Goal: Check status: Check status

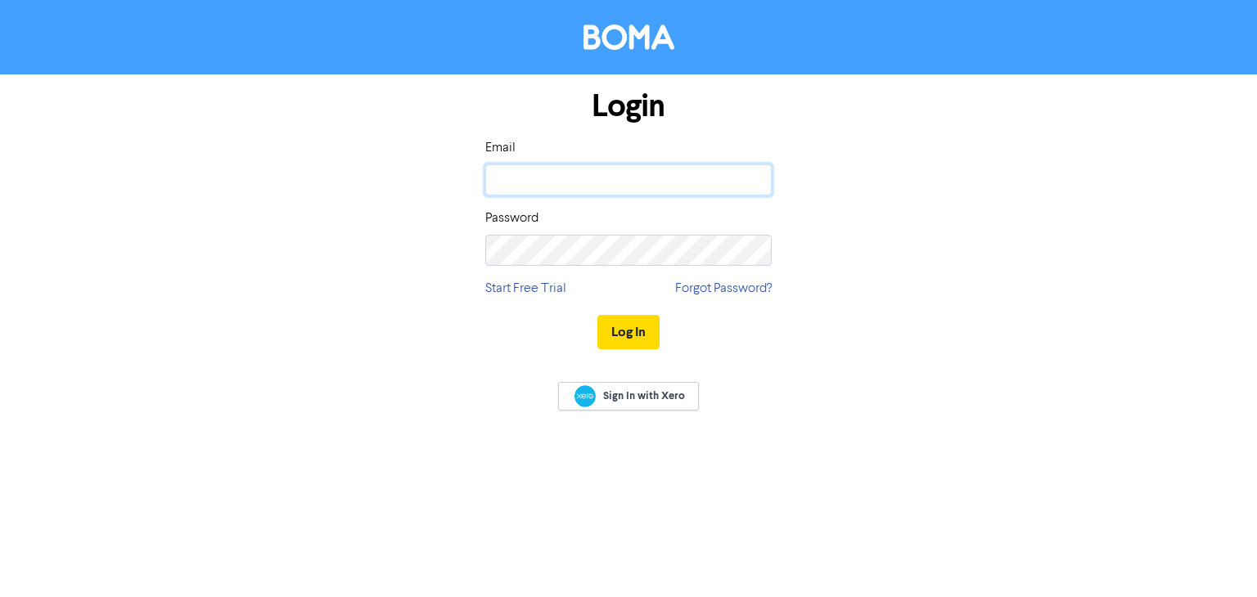
click at [549, 171] on input "email" at bounding box center [628, 179] width 286 height 31
type input "[EMAIL_ADDRESS][PERSON_NAME][DOMAIN_NAME]"
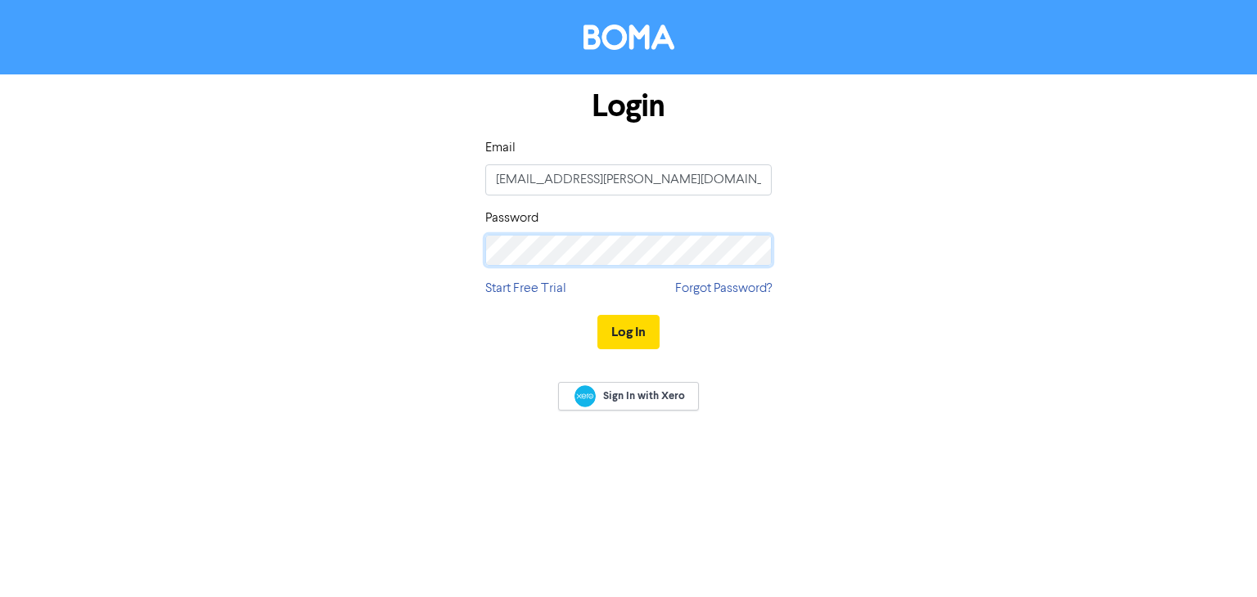
click at [597, 315] on button "Log In" at bounding box center [628, 332] width 62 height 34
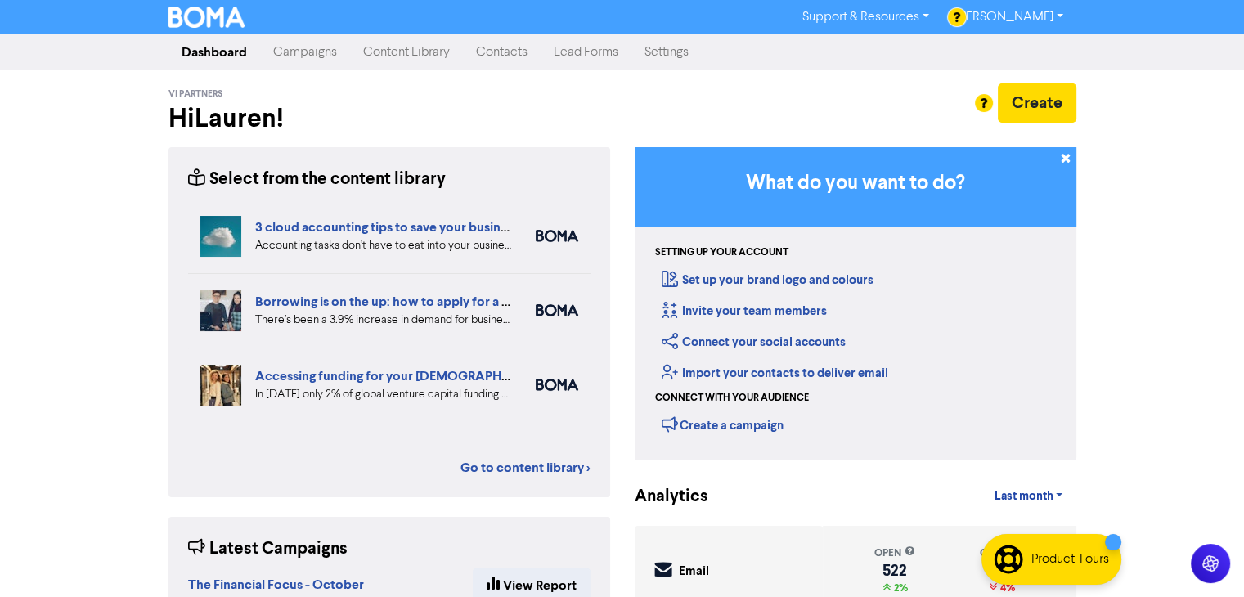
click at [308, 52] on link "Campaigns" at bounding box center [305, 52] width 90 height 33
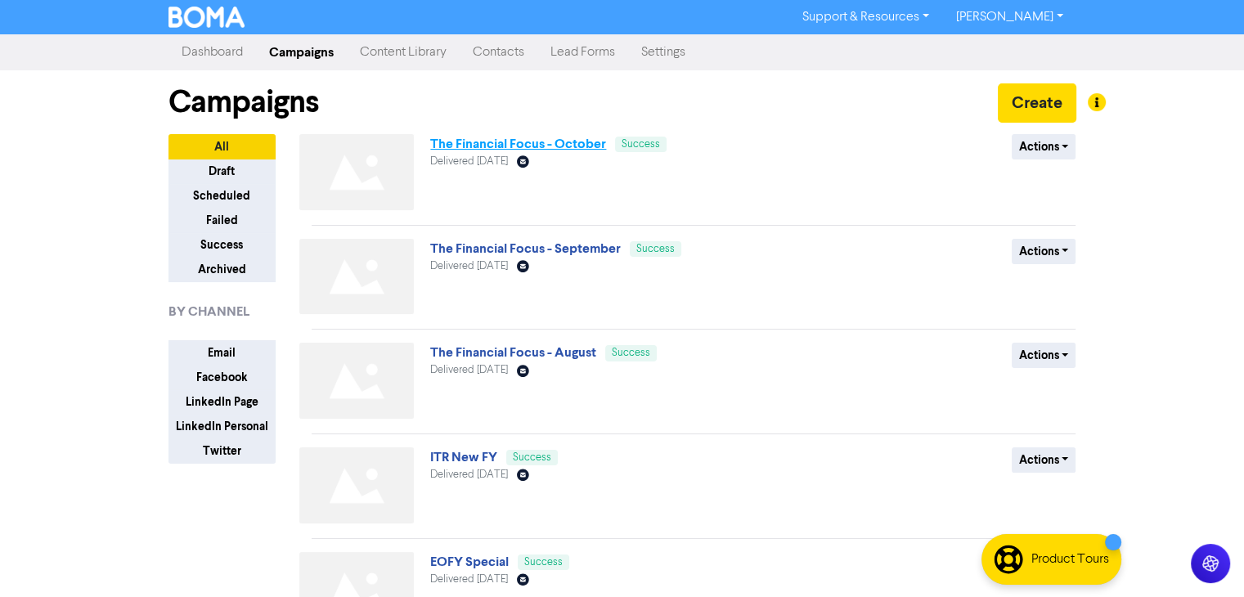
click at [493, 141] on link "The Financial Focus - October" at bounding box center [518, 144] width 176 height 16
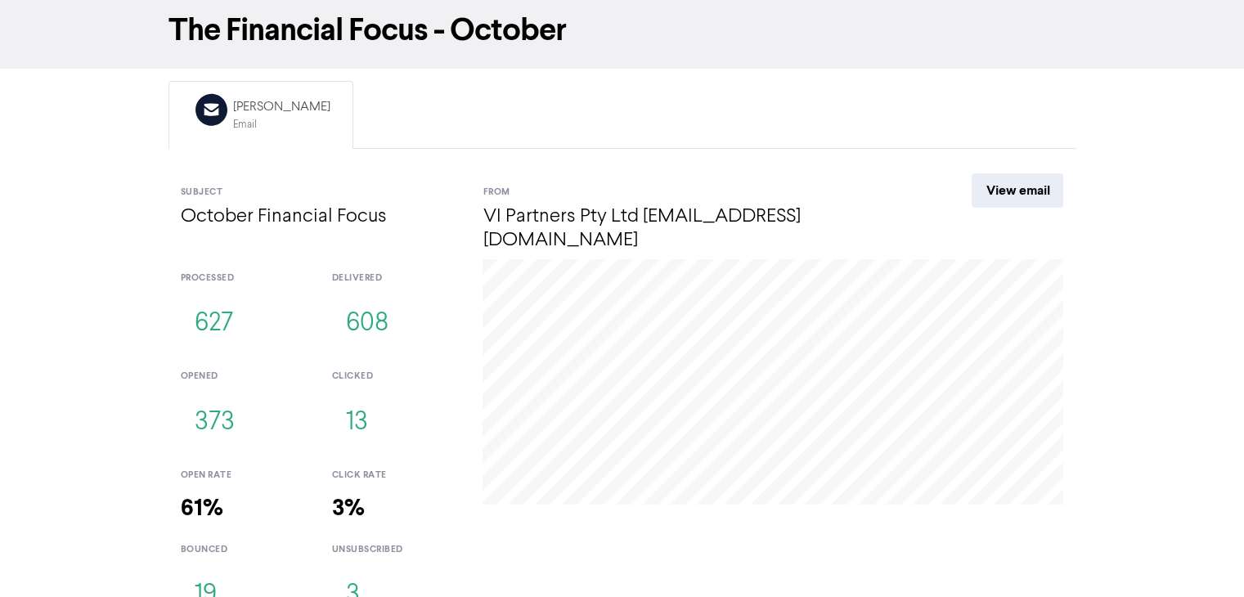
scroll to position [75, 0]
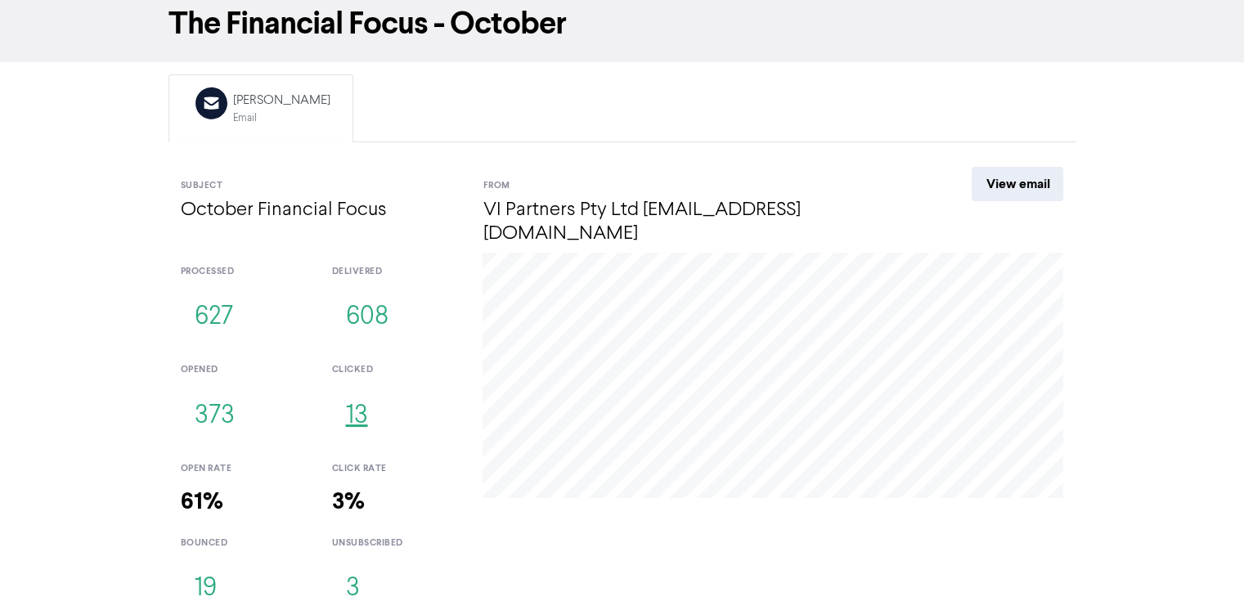
click at [355, 390] on button "13" at bounding box center [356, 416] width 50 height 54
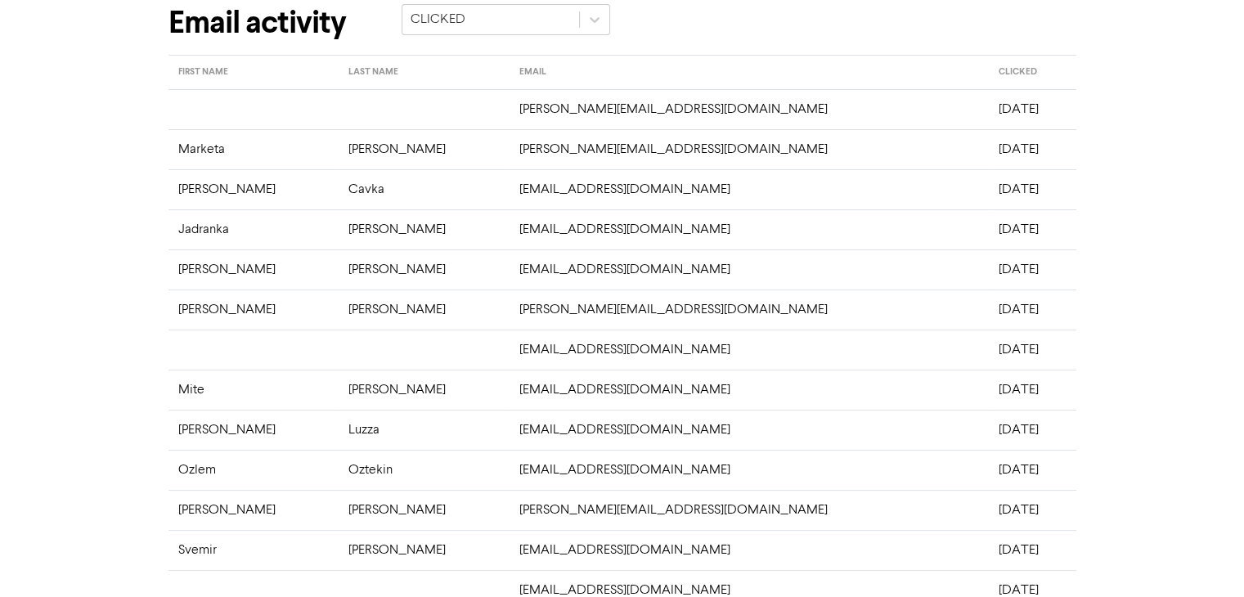
scroll to position [75, 0]
